Goal: Navigation & Orientation: Find specific page/section

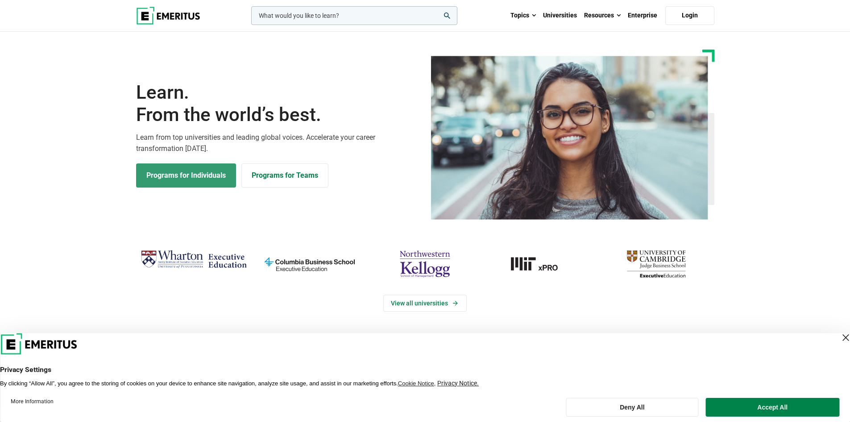
click at [187, 179] on link "Programs for Individuals" at bounding box center [186, 175] width 100 height 24
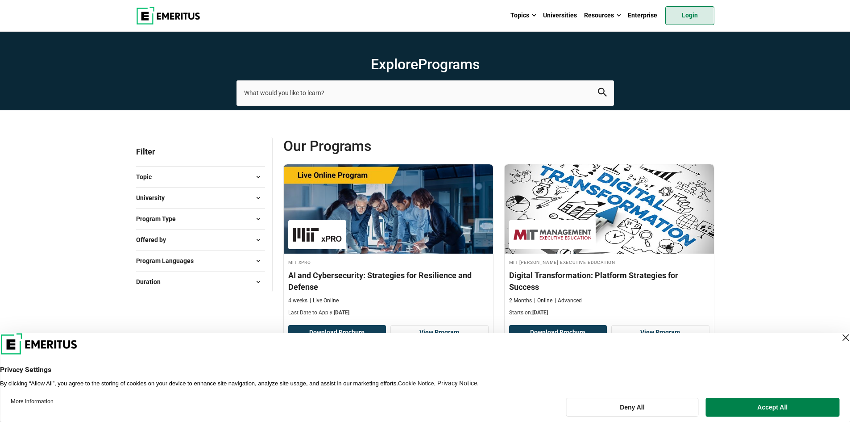
click at [698, 14] on link "Login" at bounding box center [690, 15] width 49 height 19
click at [840, 335] on div "Close Layer" at bounding box center [846, 337] width 12 height 12
